Goal: Task Accomplishment & Management: Complete application form

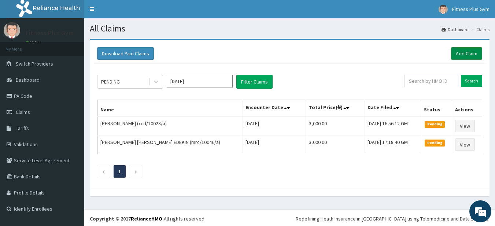
click at [465, 53] on link "Add Claim" at bounding box center [466, 53] width 31 height 12
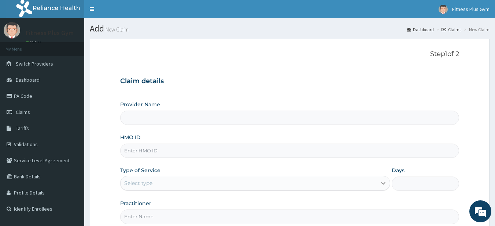
type input "Fitness plus Gym"
type input "1"
click at [175, 152] on input "HMO ID" at bounding box center [289, 151] width 339 height 14
type input "G"
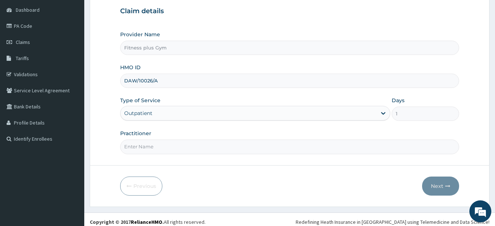
scroll to position [75, 0]
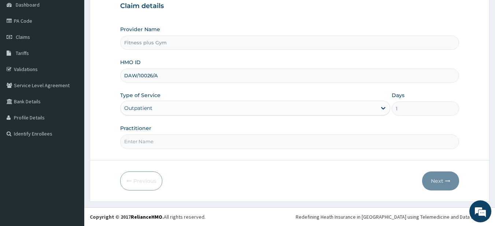
type input "DAW/10026/A"
click at [193, 146] on input "Practitioner" at bounding box center [289, 142] width 339 height 14
type input "fitness+"
click at [447, 175] on button "Next" at bounding box center [440, 181] width 37 height 19
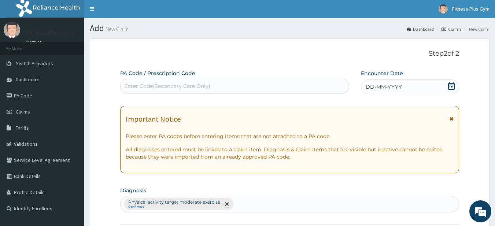
scroll to position [0, 0]
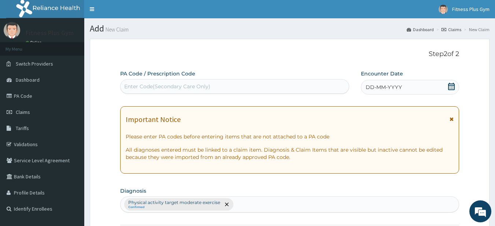
click at [152, 89] on div "Enter Code(Secondary Care Only)" at bounding box center [167, 86] width 86 height 7
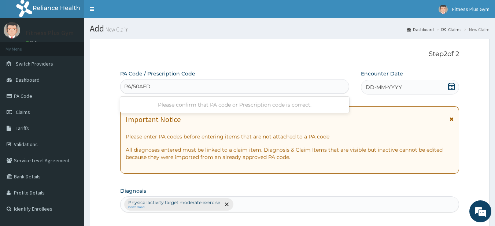
type input "PA/50AFD5"
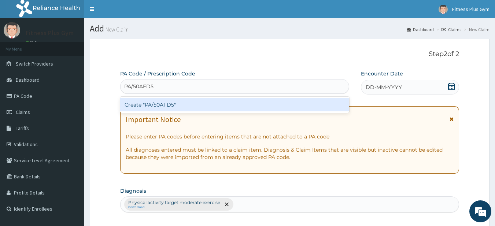
click at [160, 101] on div "Create "PA/50AFD5"" at bounding box center [234, 104] width 229 height 13
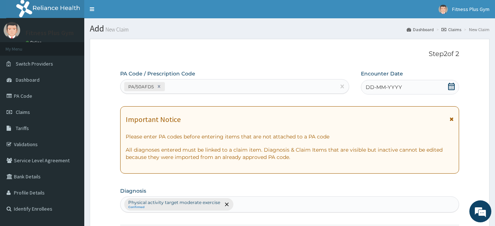
click at [410, 86] on div "DD-MM-YYYY" at bounding box center [410, 87] width 98 height 15
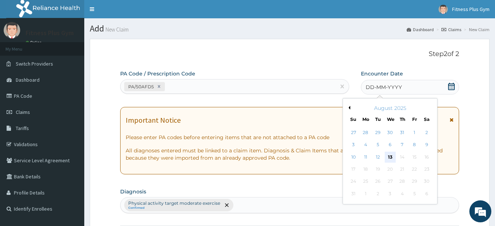
click at [388, 152] on div "13" at bounding box center [390, 157] width 11 height 11
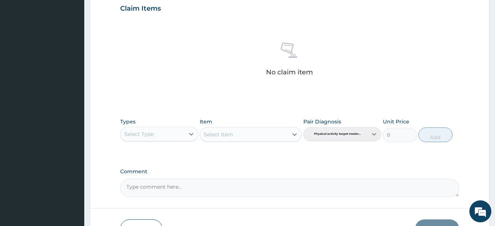
scroll to position [257, 0]
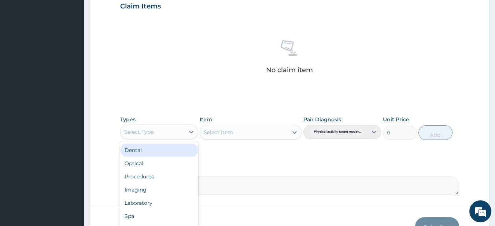
click at [160, 130] on div "Select Type" at bounding box center [153, 132] width 64 height 12
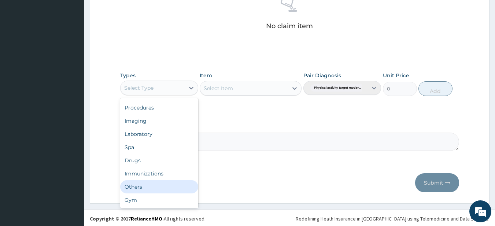
scroll to position [302, 0]
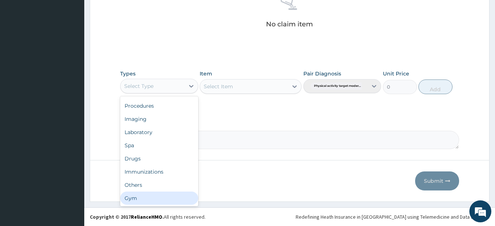
drag, startPoint x: 146, startPoint y: 196, endPoint x: 261, endPoint y: 103, distance: 148.0
click at [147, 196] on div "Gym" at bounding box center [159, 198] width 78 height 13
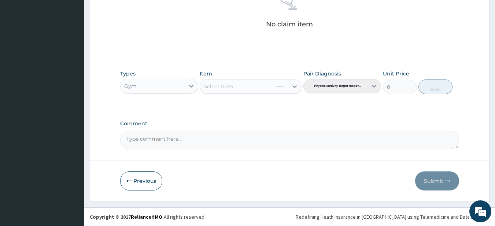
click at [267, 88] on div "Select Item" at bounding box center [251, 86] width 102 height 15
click at [261, 86] on div "Select Item" at bounding box center [244, 87] width 88 height 12
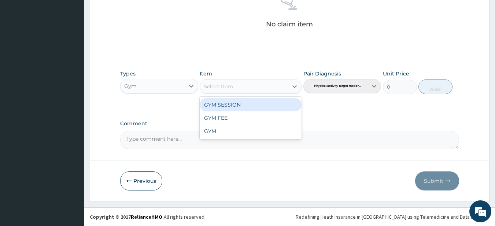
click at [258, 103] on div "GYM SESSION" at bounding box center [251, 104] width 102 height 13
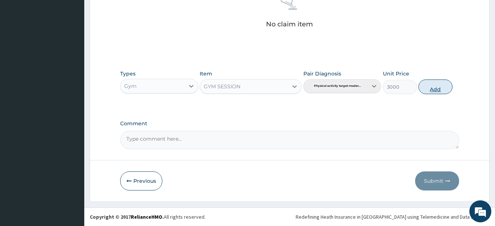
click at [443, 89] on button "Add" at bounding box center [436, 87] width 34 height 15
type input "0"
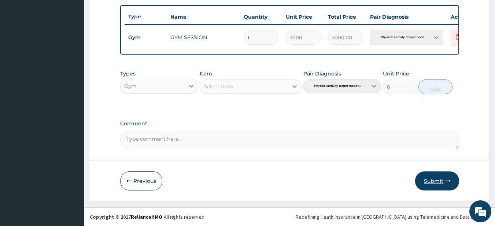
click at [436, 179] on button "Submit" at bounding box center [437, 181] width 44 height 19
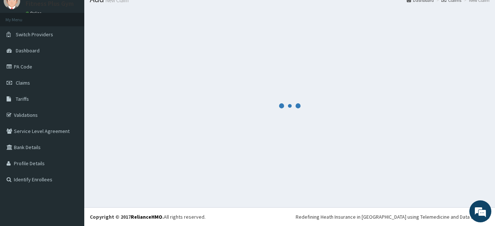
scroll to position [273, 0]
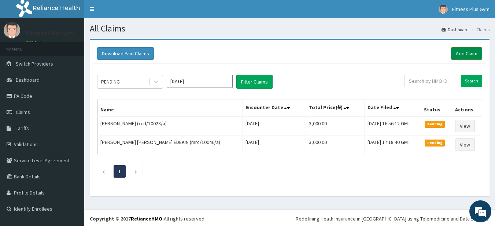
click at [467, 56] on link "Add Claim" at bounding box center [466, 53] width 31 height 12
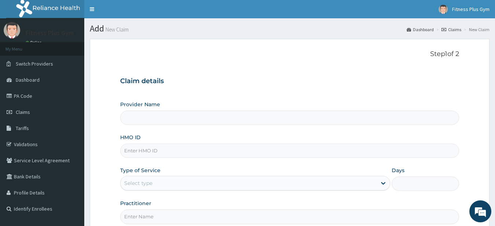
type input "Fitness plus Gym"
type input "1"
click at [144, 152] on input "HMO ID" at bounding box center [289, 151] width 339 height 14
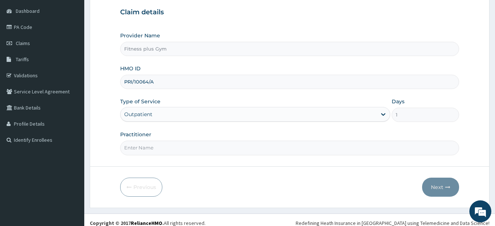
scroll to position [75, 0]
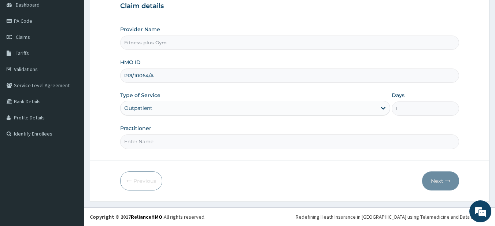
type input "PRI/10064/A"
click at [155, 137] on input "Practitioner" at bounding box center [289, 142] width 339 height 14
type input "fitness+"
click at [446, 184] on button "Next" at bounding box center [440, 181] width 37 height 19
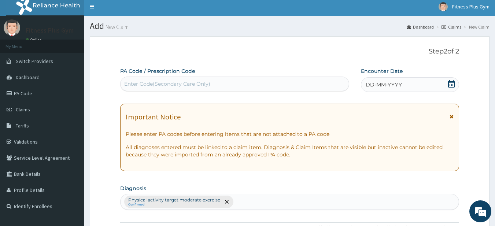
scroll to position [0, 0]
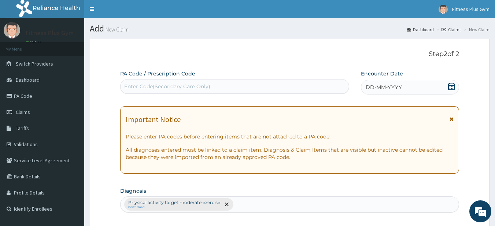
click at [191, 91] on div "Enter Code(Secondary Care Only)" at bounding box center [235, 87] width 229 height 12
type input "PA/"
click at [147, 84] on div "Enter Code(Secondary Care Only)" at bounding box center [235, 87] width 229 height 12
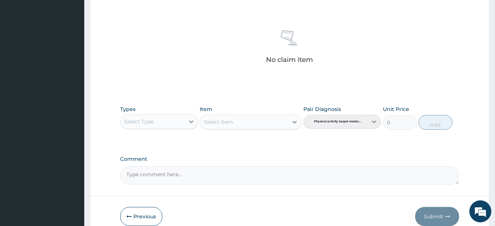
scroll to position [302, 0]
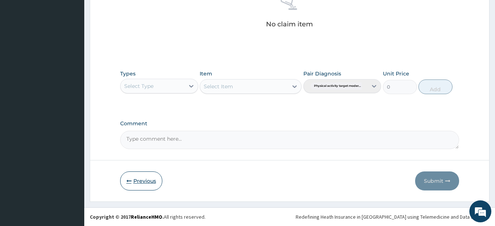
type input "PA/"
click at [128, 184] on button "Previous" at bounding box center [141, 181] width 42 height 19
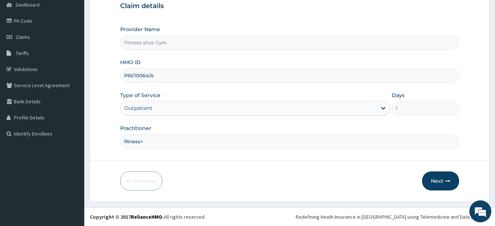
scroll to position [75, 0]
click at [165, 72] on input "PRI/10064/A" at bounding box center [289, 76] width 339 height 14
type input "P"
type input "dgb/10020/a"
click at [442, 178] on button "Next" at bounding box center [440, 181] width 37 height 19
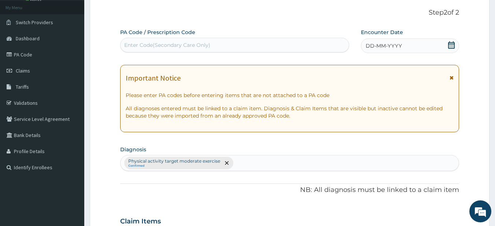
scroll to position [0, 0]
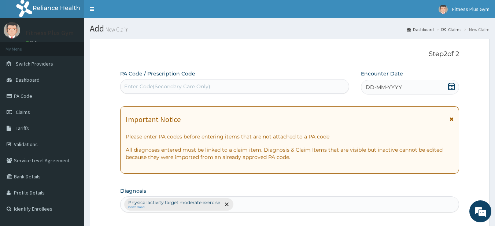
click at [222, 83] on div "Enter Code(Secondary Care Only)" at bounding box center [235, 87] width 229 height 12
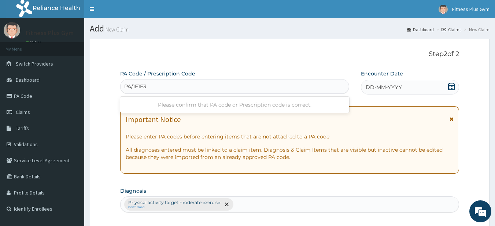
type input "PA/1F1F35"
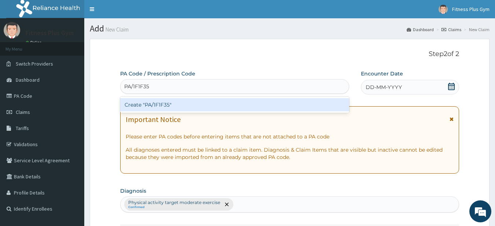
click at [206, 103] on div "Create "PA/1F1F35"" at bounding box center [234, 104] width 229 height 13
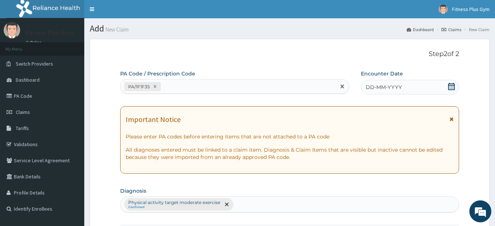
click at [408, 88] on div "DD-MM-YYYY" at bounding box center [410, 87] width 98 height 15
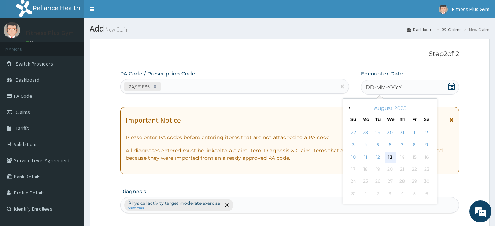
click at [392, 154] on div "13" at bounding box center [390, 157] width 11 height 11
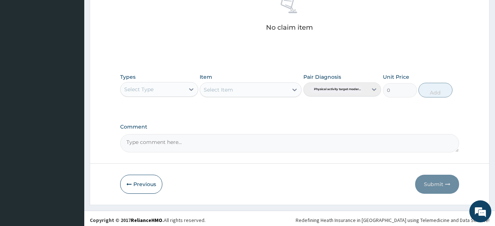
scroll to position [302, 0]
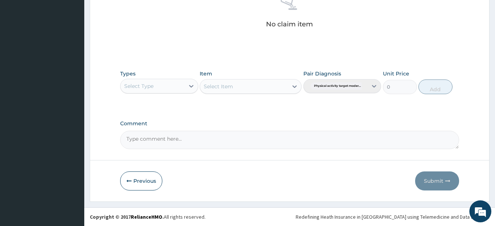
click at [169, 85] on div "Select Type" at bounding box center [153, 86] width 64 height 12
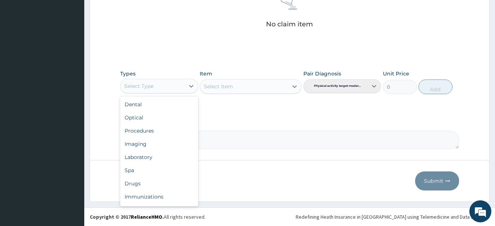
scroll to position [25, 0]
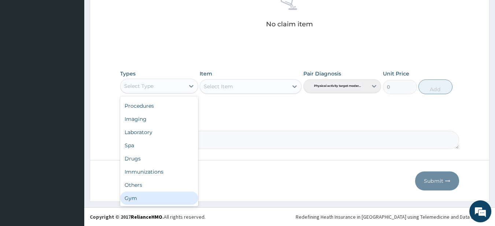
click at [150, 192] on div "Gym" at bounding box center [159, 198] width 78 height 13
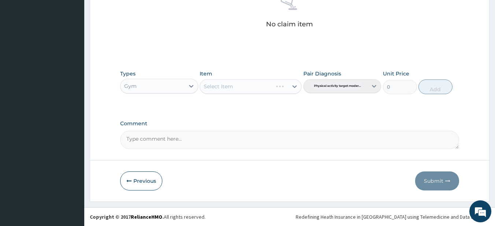
click at [249, 82] on div "Select Item" at bounding box center [251, 86] width 102 height 15
click at [241, 90] on div "Select Item" at bounding box center [244, 87] width 88 height 12
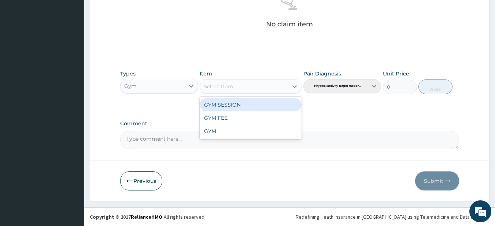
click at [242, 110] on div "GYM SESSION" at bounding box center [251, 104] width 102 height 13
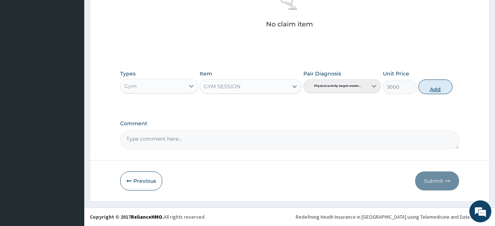
drag, startPoint x: 429, startPoint y: 82, endPoint x: 431, endPoint y: 88, distance: 6.5
click at [430, 84] on button "Add" at bounding box center [436, 87] width 34 height 15
type input "0"
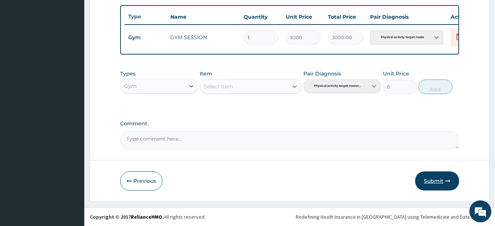
click at [436, 182] on button "Submit" at bounding box center [437, 181] width 44 height 19
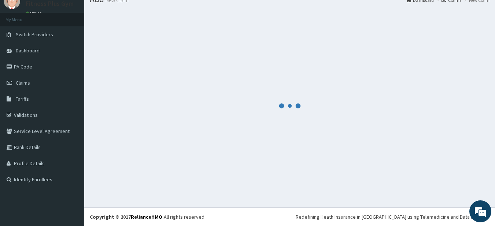
scroll to position [273, 0]
